Goal: Information Seeking & Learning: Learn about a topic

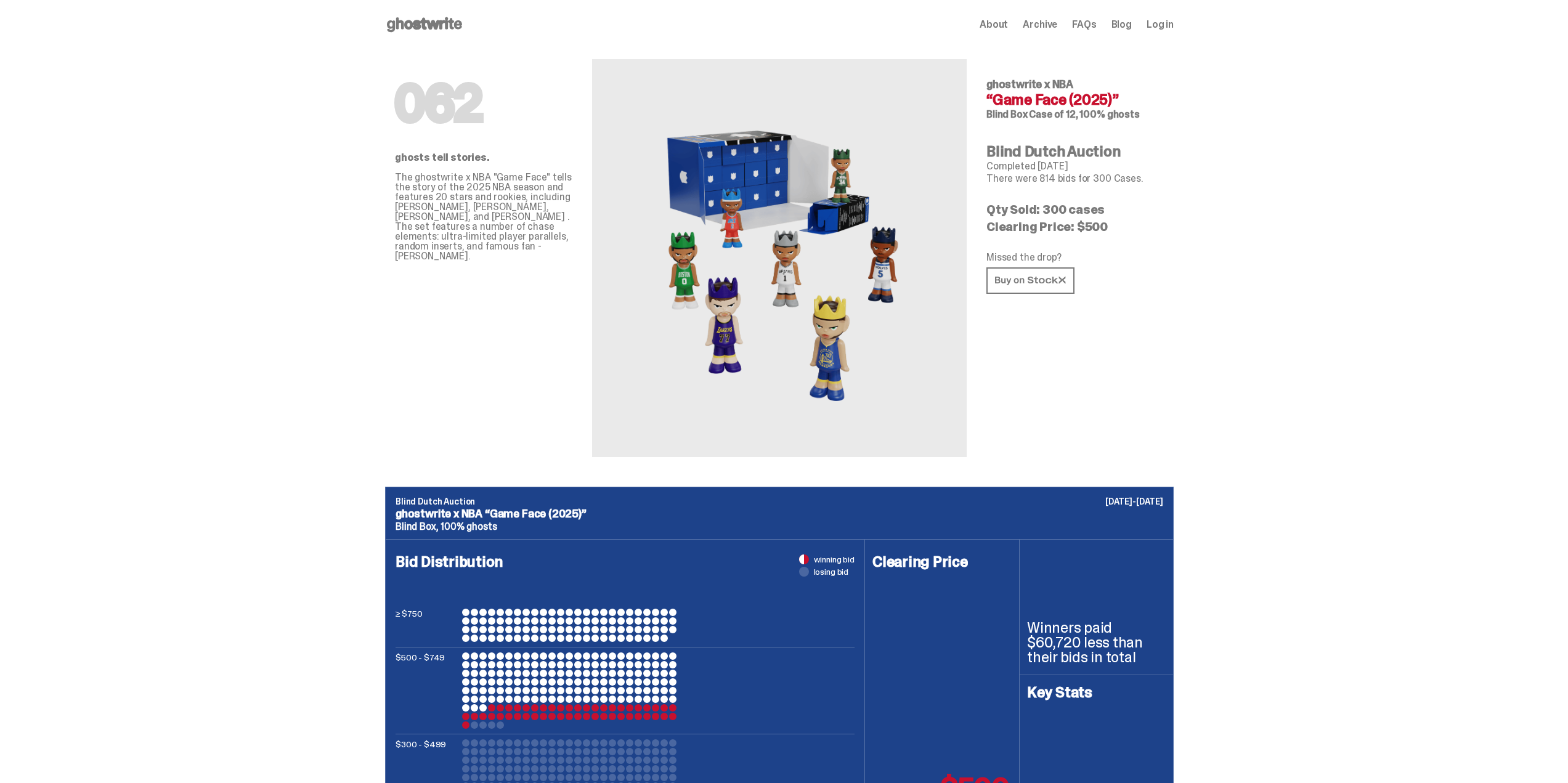
scroll to position [3695, 0]
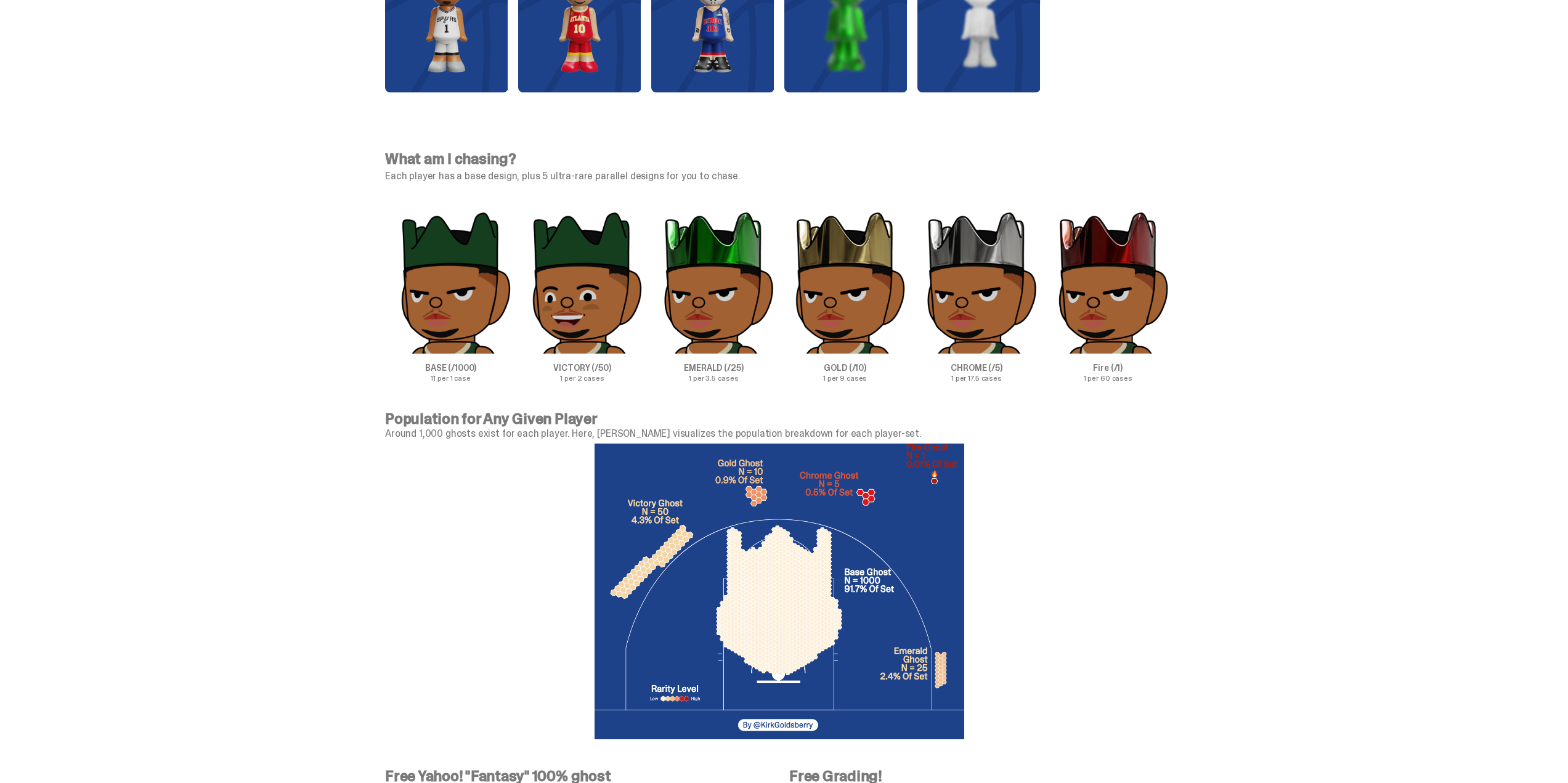
drag, startPoint x: 1257, startPoint y: 64, endPoint x: 1226, endPoint y: 65, distance: 31.0
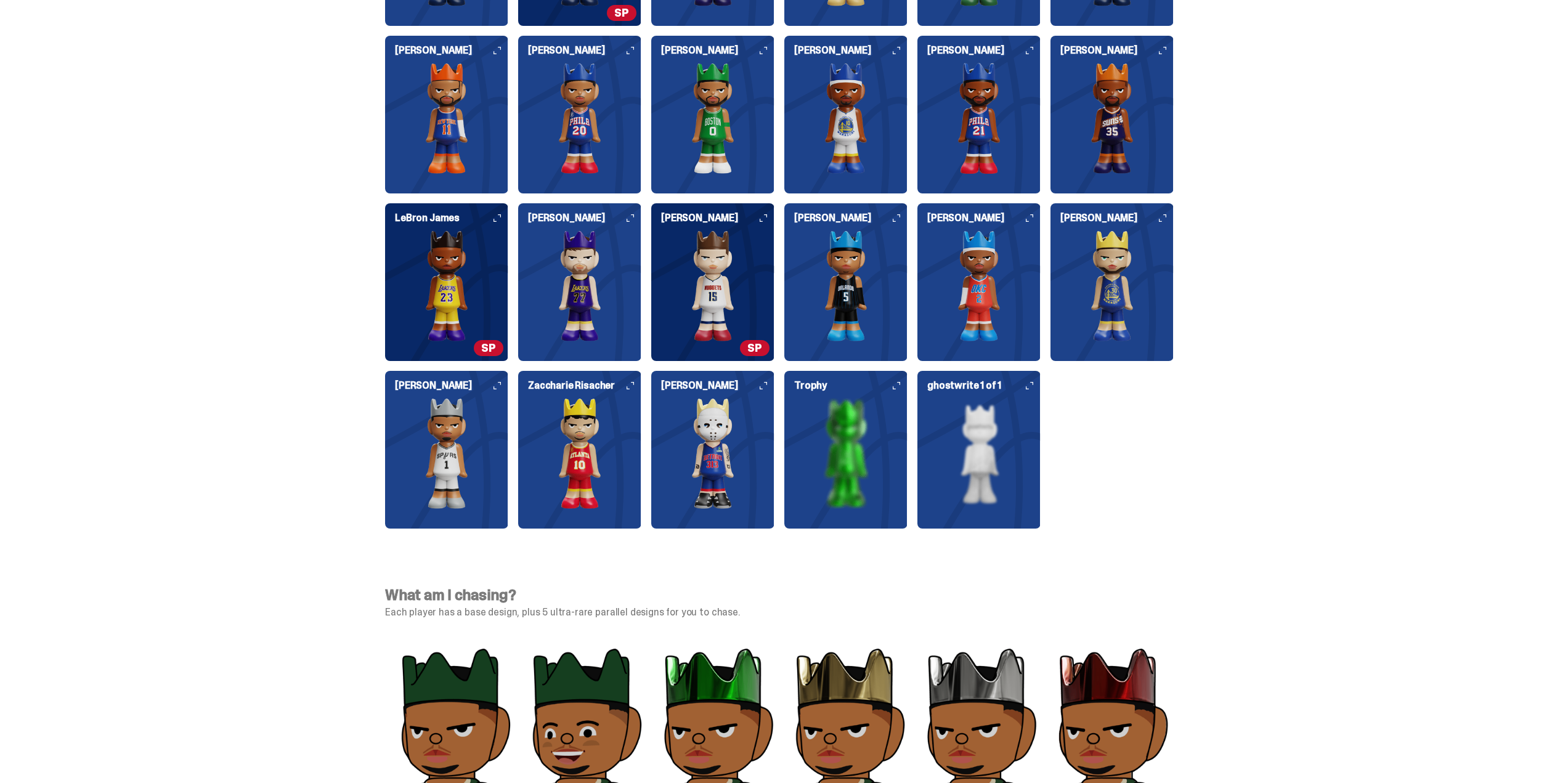
scroll to position [3264, 0]
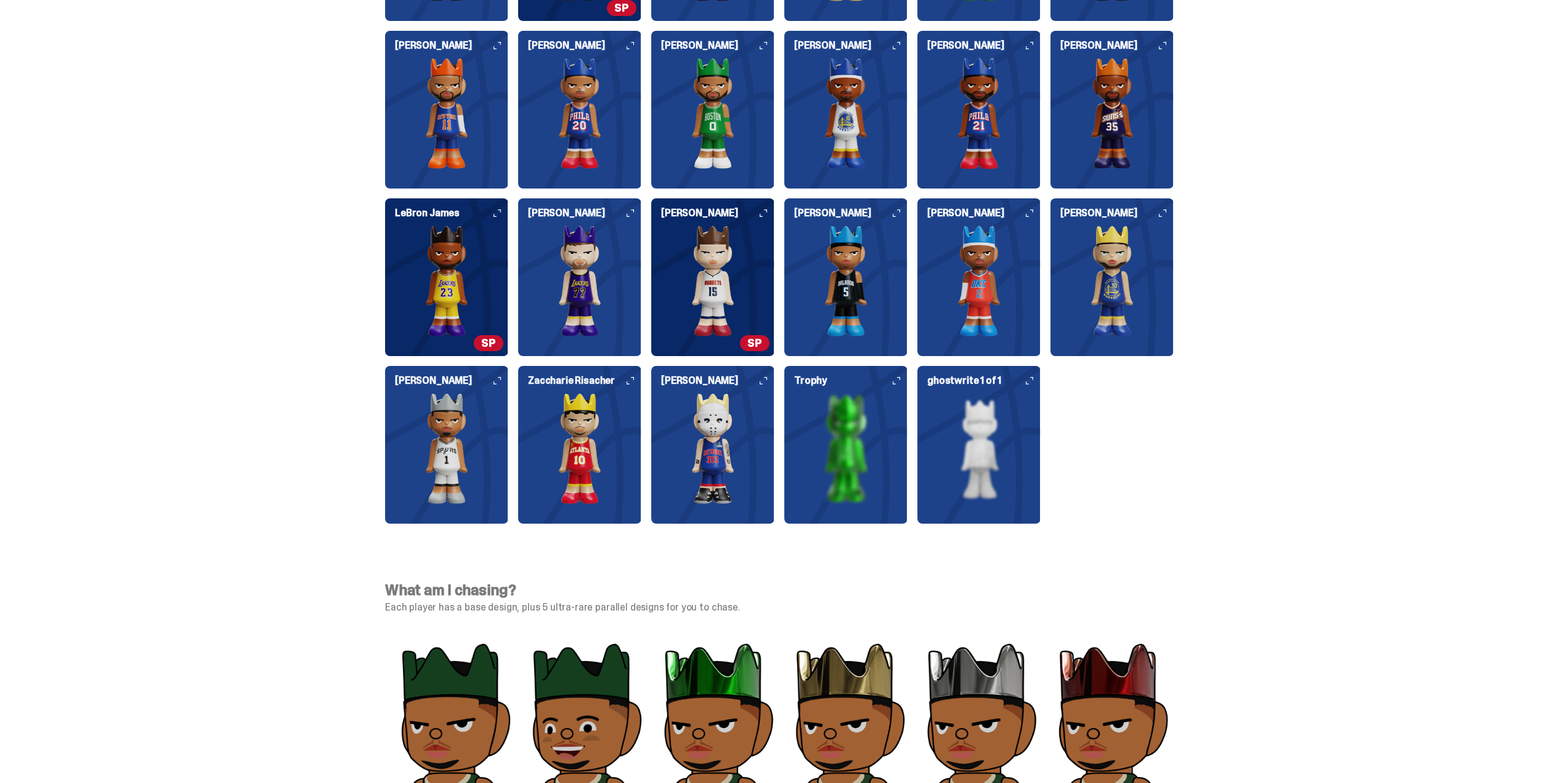
click at [1235, 162] on div "Who's in the set? Our full set features the 20 different players and 1 Famous F…" at bounding box center [779, 176] width 1558 height 754
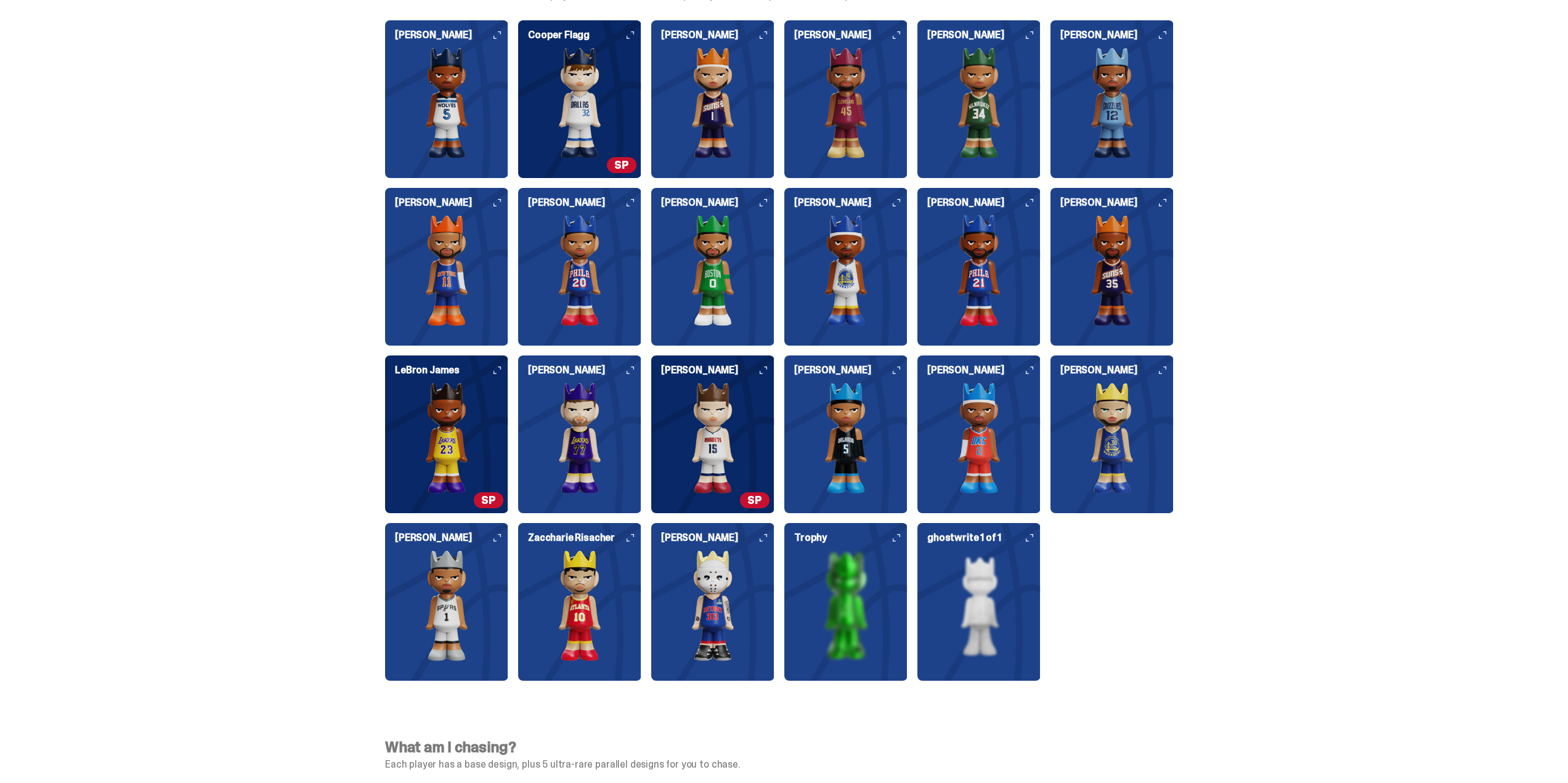
scroll to position [2956, 0]
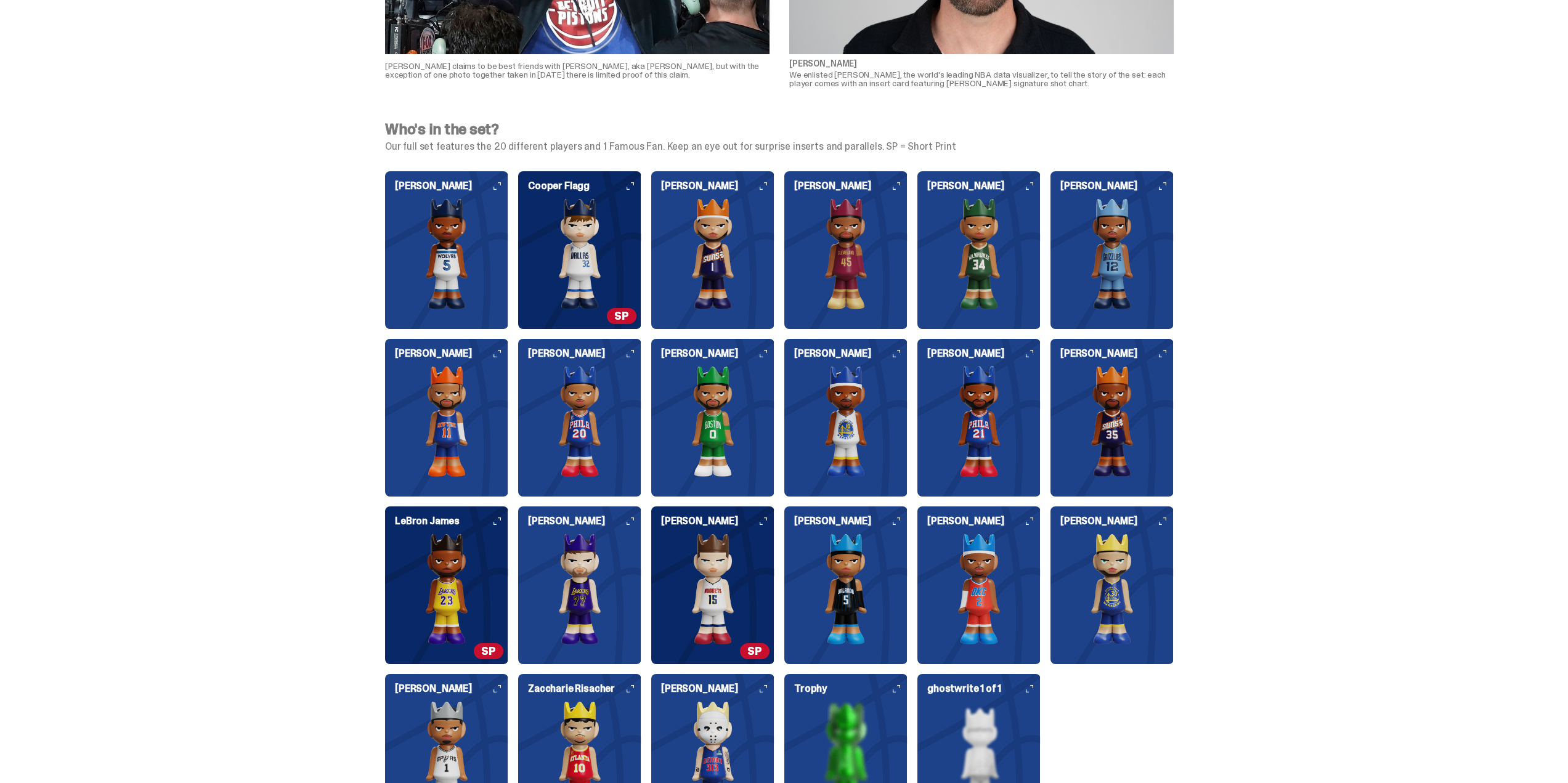
click at [620, 321] on span "SP" at bounding box center [622, 316] width 29 height 16
click at [627, 312] on span "SP" at bounding box center [622, 316] width 29 height 16
click at [185, 287] on div "Who's in the set? Our full set features the 20 different players and 1 Famous F…" at bounding box center [779, 484] width 1558 height 754
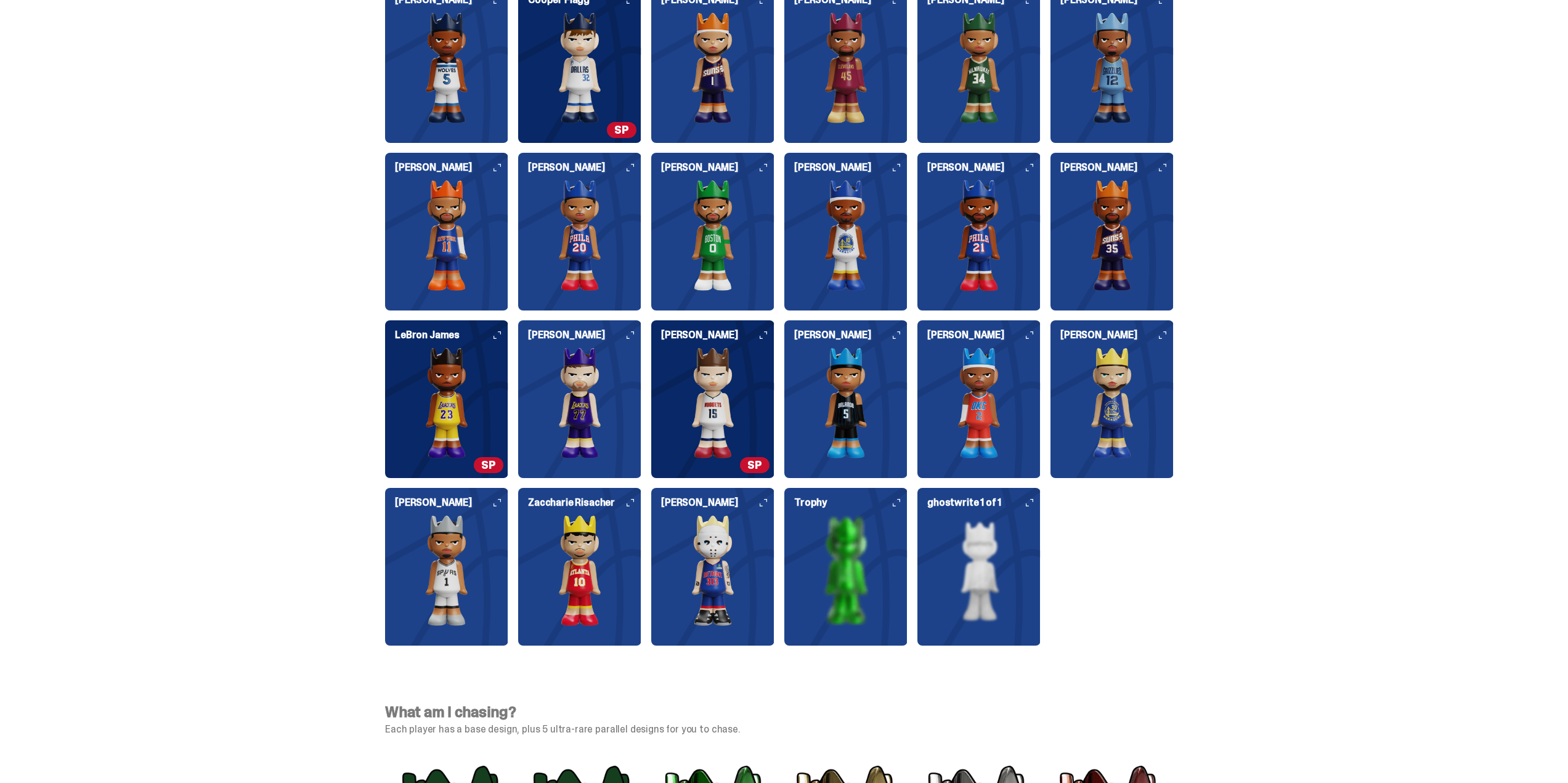
scroll to position [3203, 0]
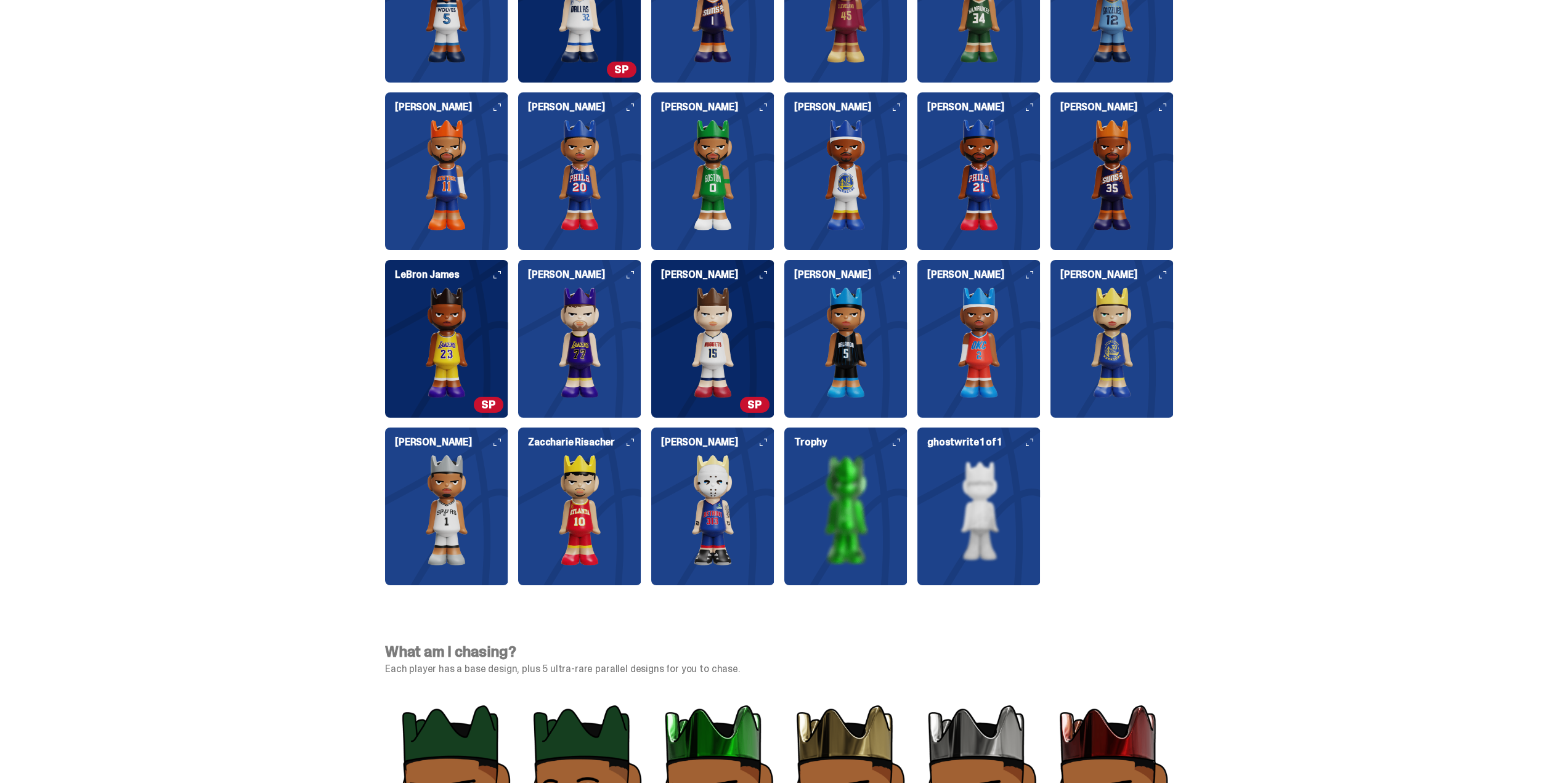
click at [502, 270] on h6 "LeBron James" at bounding box center [452, 274] width 114 height 10
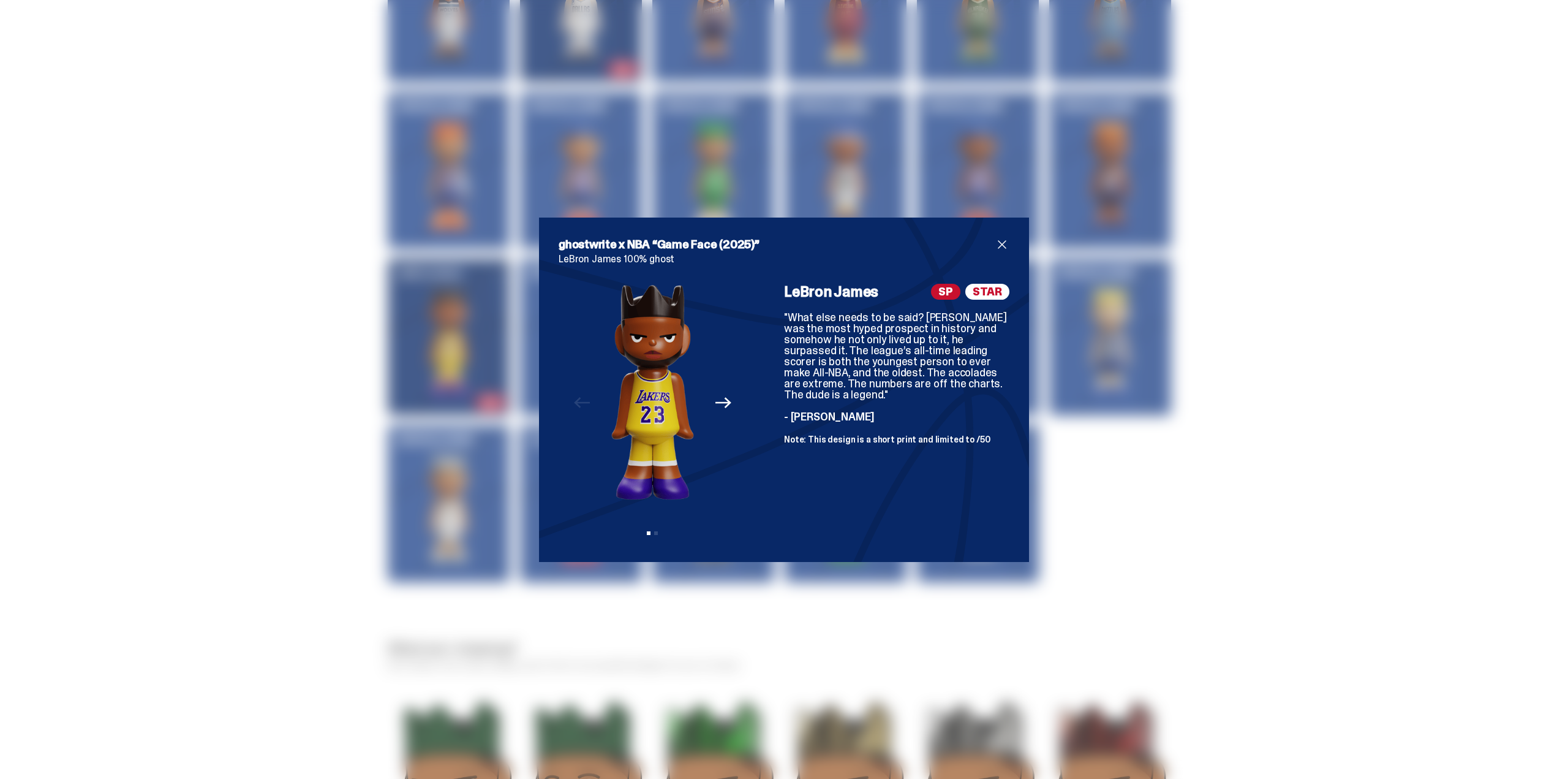
click at [719, 399] on icon "Next" at bounding box center [723, 403] width 16 height 16
click at [723, 400] on div "Previous Next View slide 1 View slide 2" at bounding box center [652, 413] width 188 height 258
click at [568, 405] on button "Previous" at bounding box center [581, 403] width 27 height 27
click at [316, 408] on div "ghostwrite x NBA “Game Face (2025)” [PERSON_NAME] 100% ghost Previous Next View…" at bounding box center [784, 389] width 1568 height 779
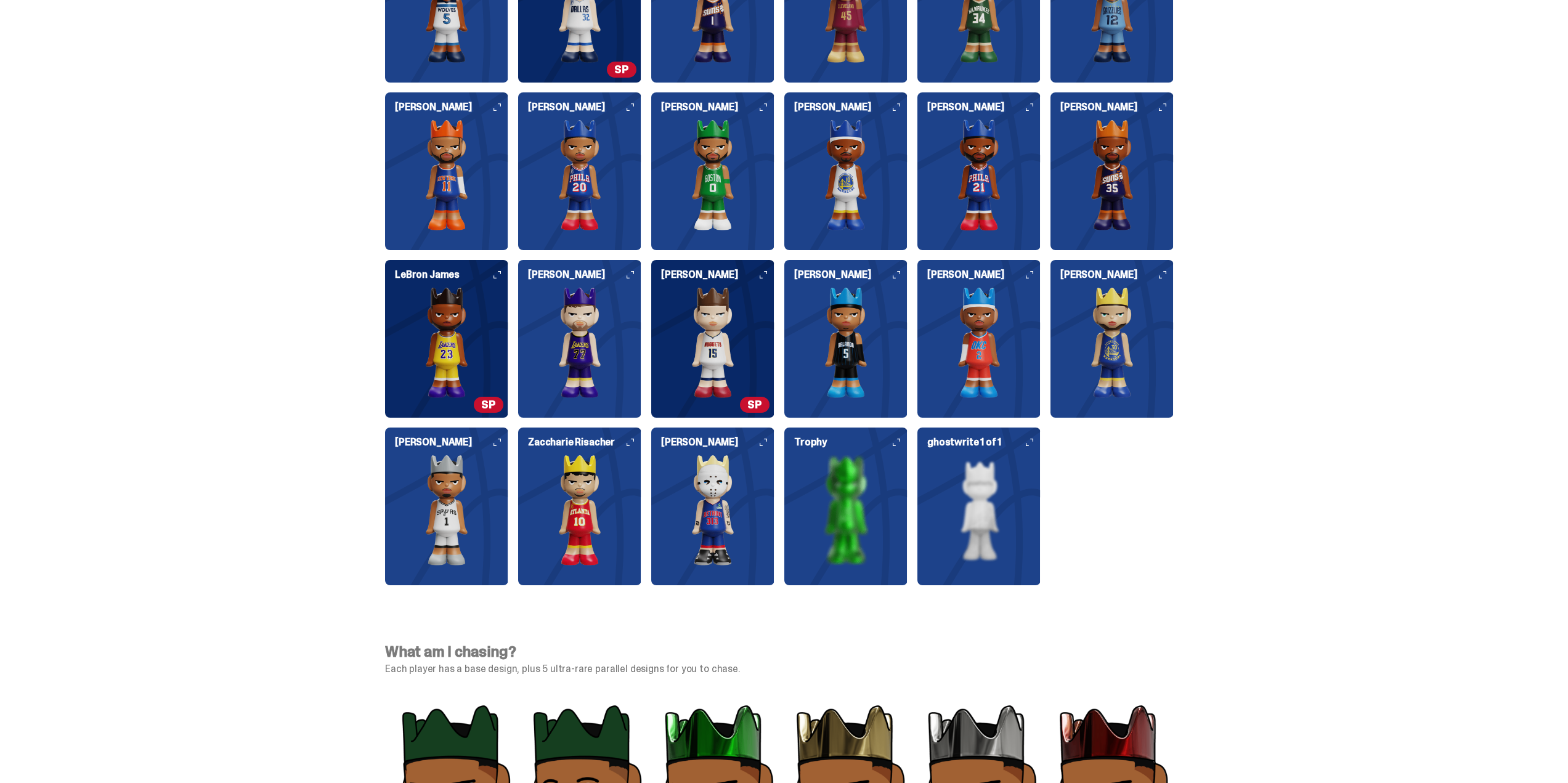
click at [763, 397] on span "SP" at bounding box center [755, 405] width 29 height 16
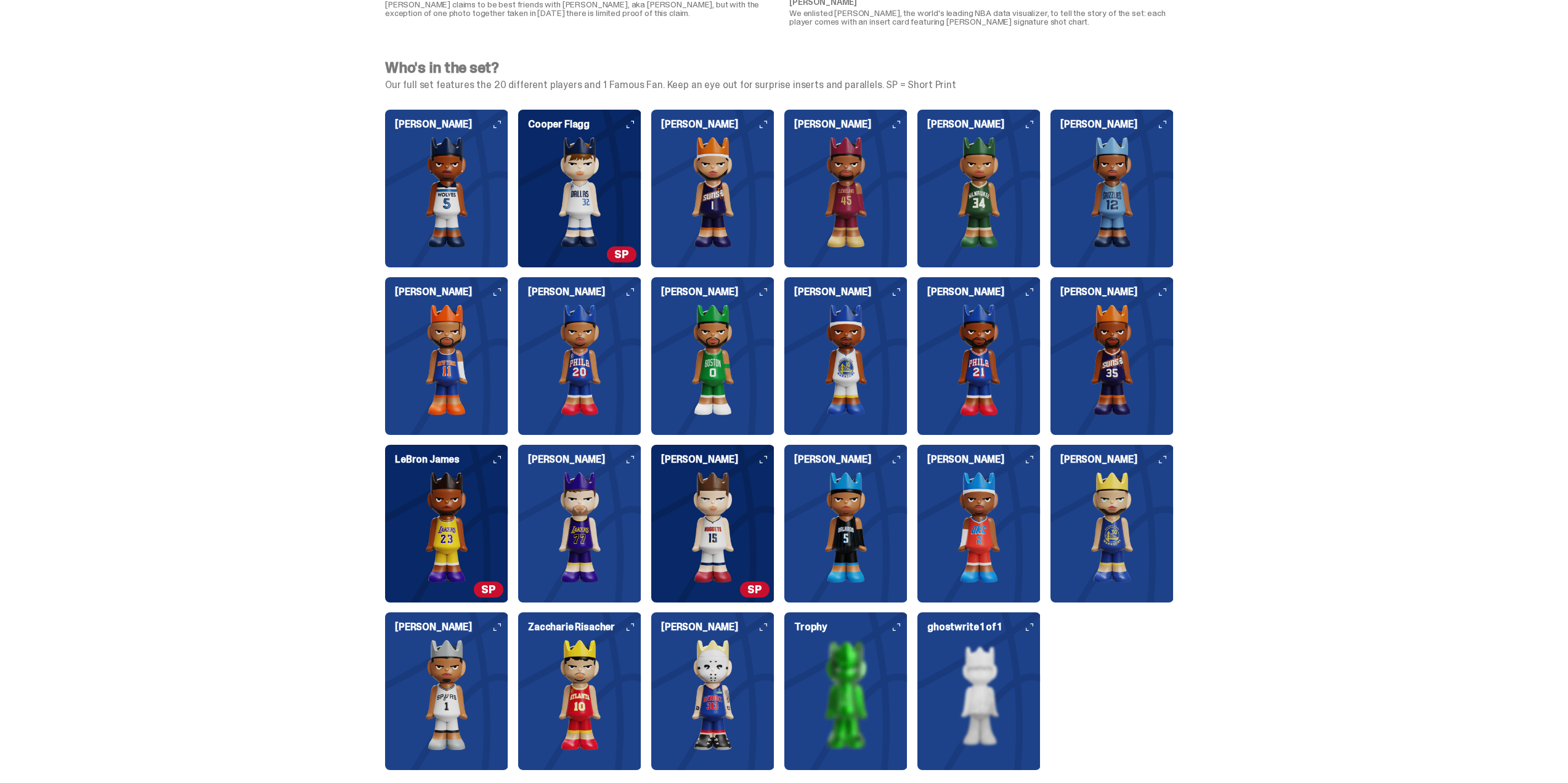
click at [767, 460] on icon at bounding box center [763, 459] width 7 height 7
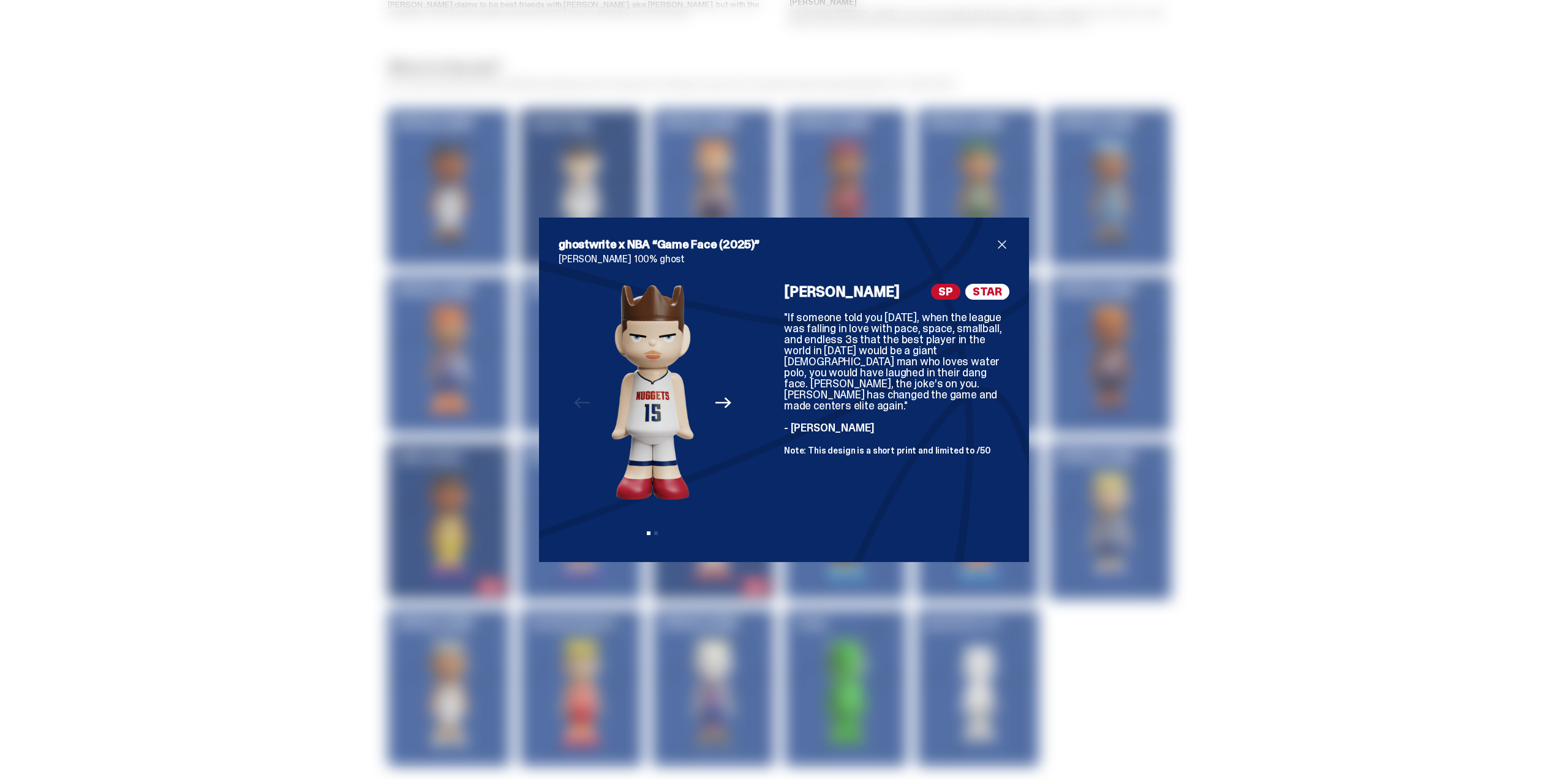
click at [717, 408] on icon "Next" at bounding box center [723, 403] width 16 height 16
click at [579, 404] on icon "Previous" at bounding box center [582, 403] width 16 height 16
click at [363, 410] on div "ghostwrite x NBA “Game Face (2025)” [PERSON_NAME] 100% ghost Previous Next View…" at bounding box center [784, 389] width 1568 height 779
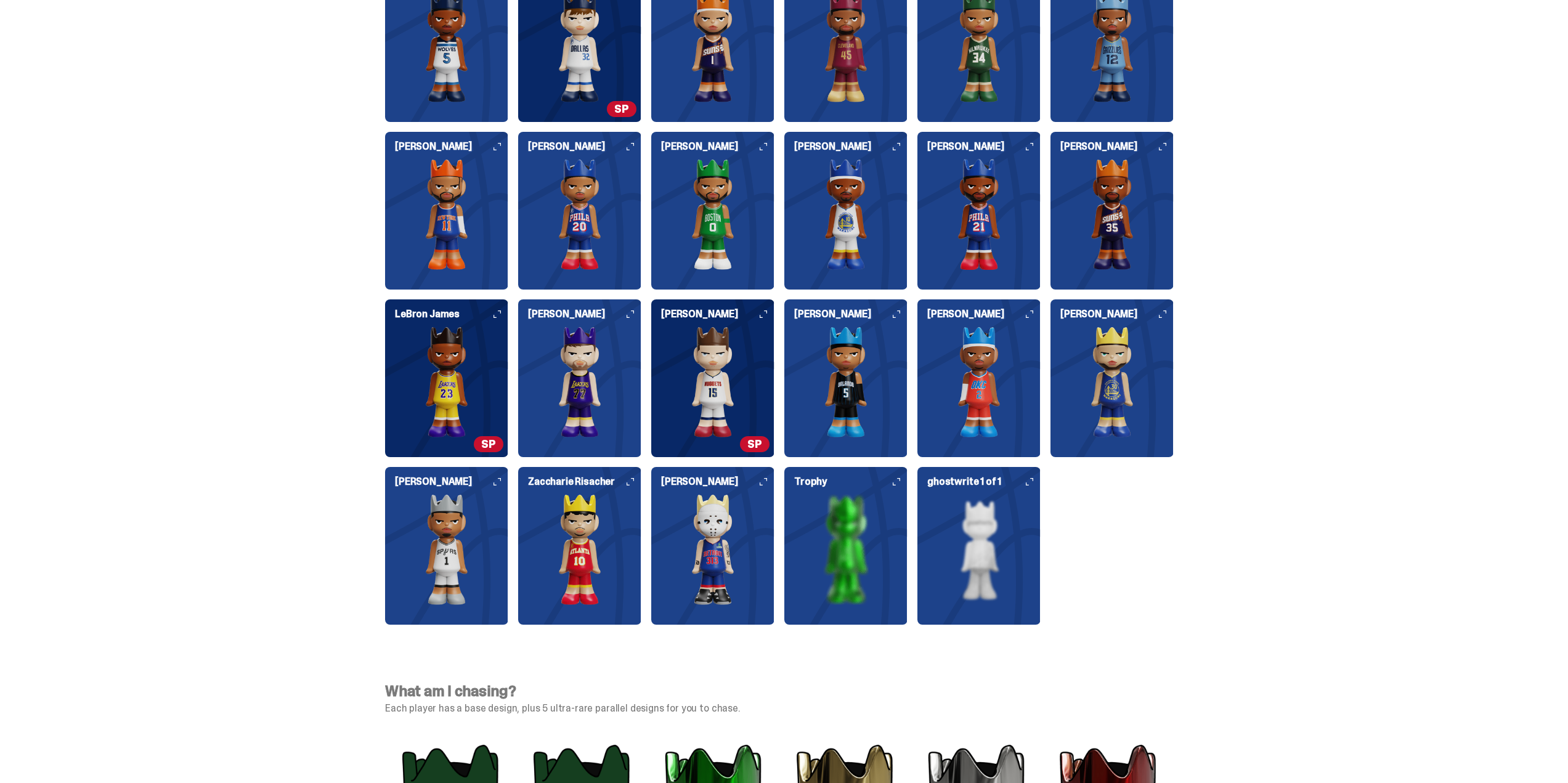
scroll to position [3325, 0]
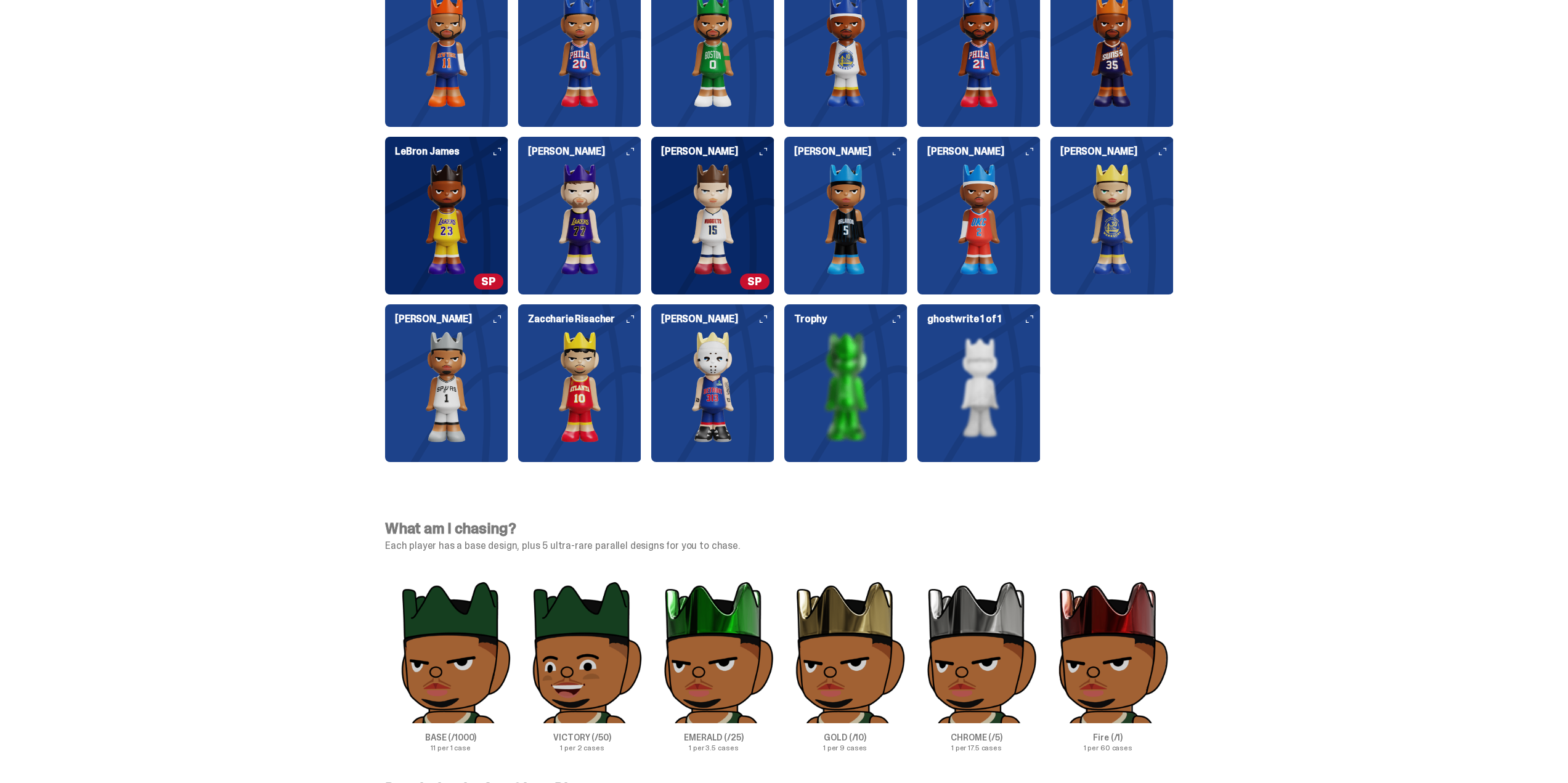
drag, startPoint x: 1340, startPoint y: 254, endPoint x: 1353, endPoint y: 229, distance: 28.2
click at [1353, 229] on div "Who's in the set? Our full set features the 20 different players and 1 Famous F…" at bounding box center [779, 114] width 1558 height 754
